Goal: Find specific page/section: Find specific page/section

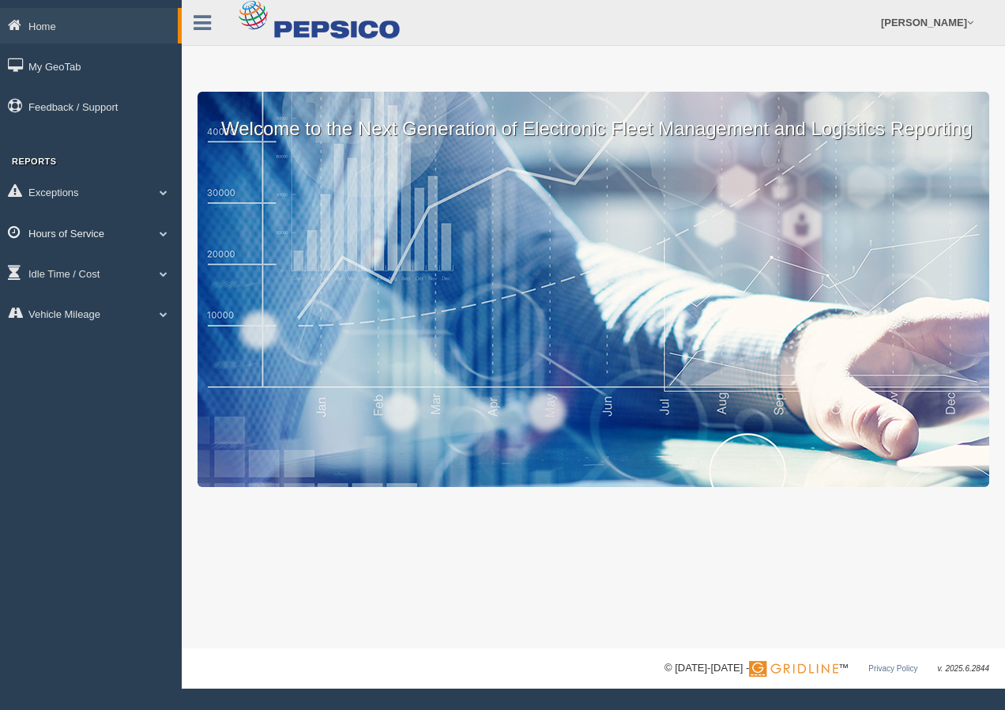
click at [66, 241] on link "Hours of Service" at bounding box center [91, 233] width 182 height 36
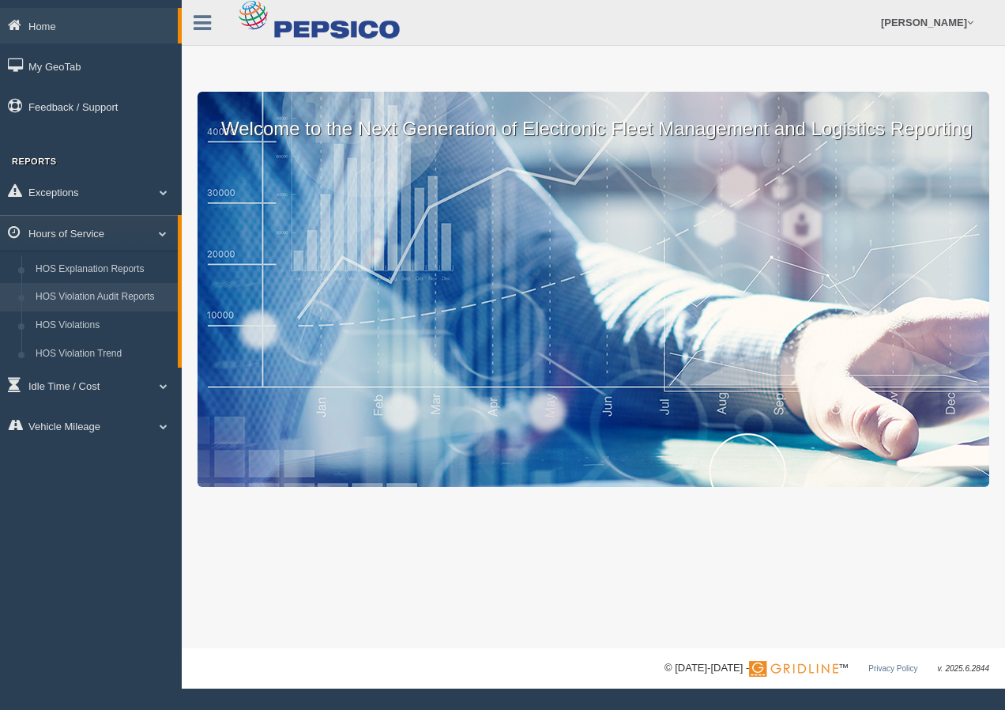
click at [69, 295] on link "HOS Violation Audit Reports" at bounding box center [102, 297] width 149 height 28
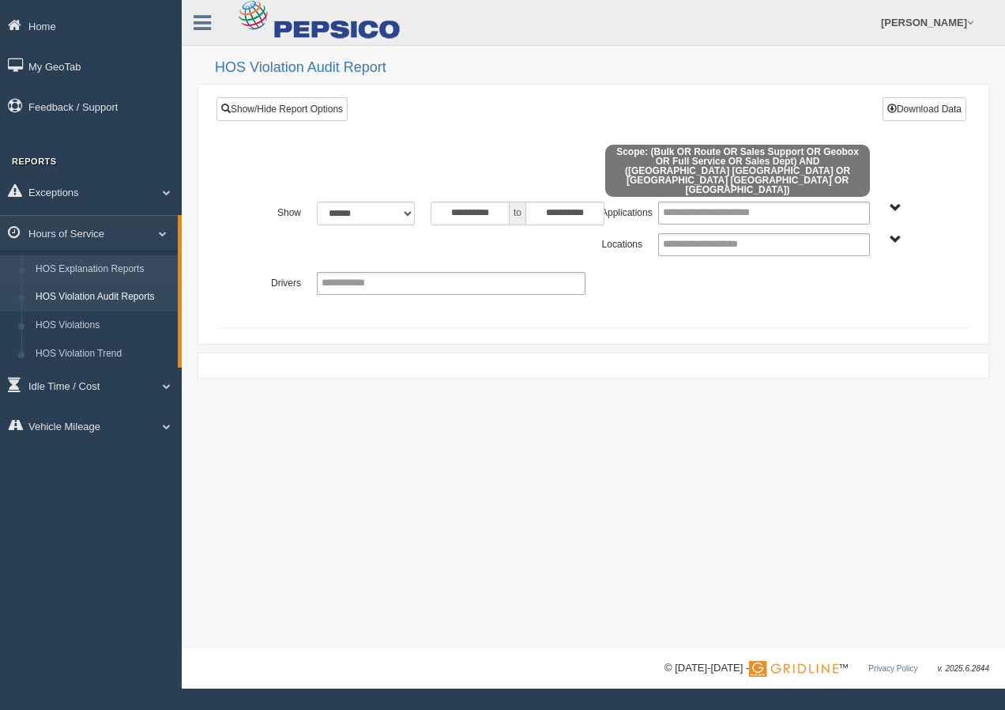
click at [109, 271] on link "HOS Explanation Reports" at bounding box center [102, 269] width 149 height 28
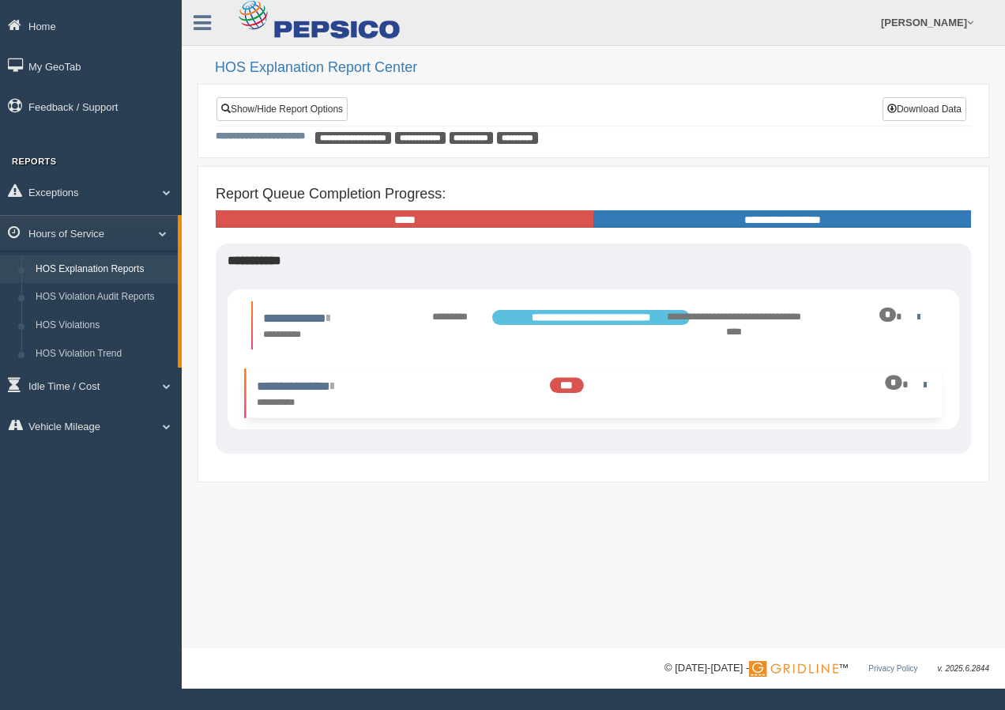
click at [930, 388] on div "*" at bounding box center [881, 384] width 99 height 15
click at [902, 382] on div "*" at bounding box center [893, 382] width 17 height 14
